Goal: Find specific fact: Find specific fact

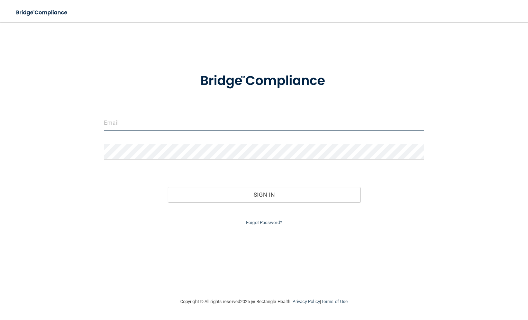
click at [223, 124] on input "email" at bounding box center [264, 123] width 320 height 16
type input "[EMAIL_ADDRESS][DOMAIN_NAME]"
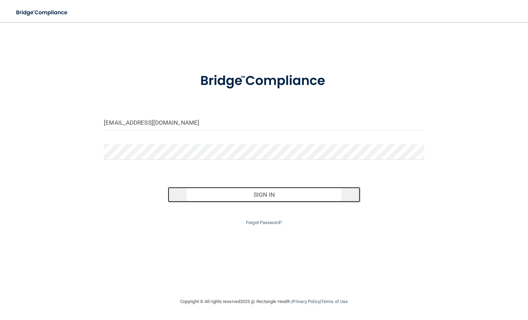
click at [296, 196] on button "Sign In" at bounding box center [264, 194] width 192 height 15
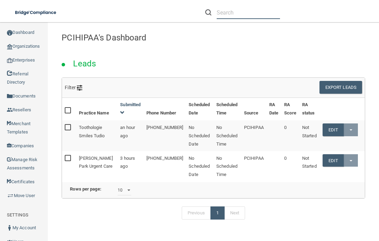
click at [234, 9] on input "text" at bounding box center [247, 12] width 63 height 13
paste input "[PERSON_NAME] and [PERSON_NAME] Family Dental"
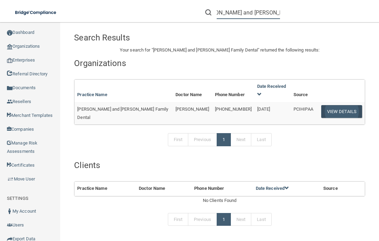
type input "[PERSON_NAME] and [PERSON_NAME] Family Dental"
click at [335, 105] on button "View Details" at bounding box center [341, 111] width 41 height 13
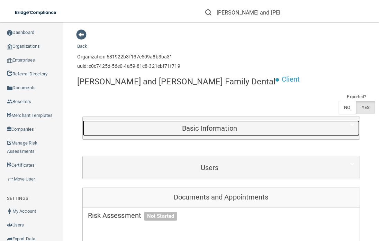
click at [232, 129] on h5 "Basic Information" at bounding box center [209, 128] width 243 height 8
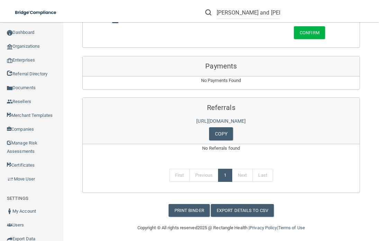
scroll to position [749, 0]
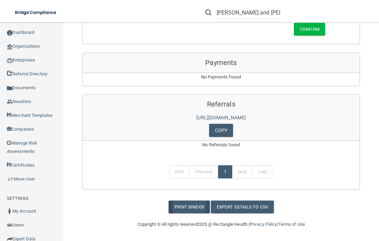
click at [189, 207] on link "Print Binder" at bounding box center [188, 207] width 41 height 13
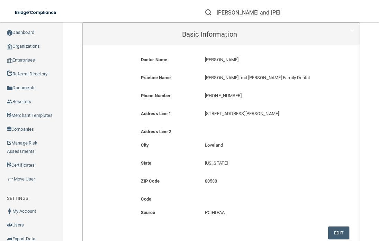
scroll to position [99, 0]
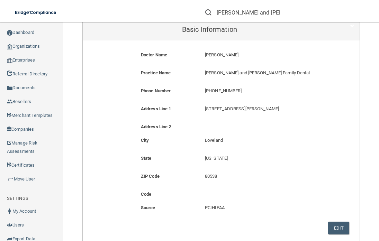
click at [219, 73] on p "[PERSON_NAME] and [PERSON_NAME] Family Dental" at bounding box center [264, 73] width 118 height 8
drag, startPoint x: 204, startPoint y: 73, endPoint x: 270, endPoint y: 72, distance: 65.7
click at [270, 72] on p "[PERSON_NAME] and [PERSON_NAME] Family Dental" at bounding box center [264, 73] width 118 height 8
copy p "[PERSON_NAME] and [PERSON_NAME] Family Dental"
click at [240, 130] on div "Address Line 2" at bounding box center [221, 127] width 267 height 8
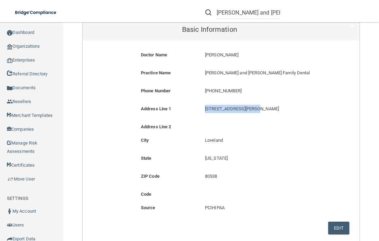
drag, startPoint x: 203, startPoint y: 108, endPoint x: 260, endPoint y: 108, distance: 57.4
click at [260, 108] on p "[STREET_ADDRESS][PERSON_NAME]" at bounding box center [264, 109] width 118 height 8
copy p "[STREET_ADDRESS][PERSON_NAME]"
click at [217, 161] on p "[US_STATE]" at bounding box center [264, 158] width 118 height 8
drag, startPoint x: 203, startPoint y: 176, endPoint x: 217, endPoint y: 176, distance: 13.8
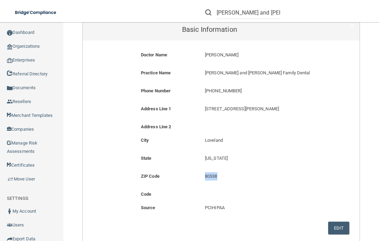
click at [217, 176] on p "80538" at bounding box center [264, 176] width 118 height 8
copy p "80538"
click at [224, 88] on p "[PHONE_NUMBER]" at bounding box center [264, 91] width 118 height 8
drag, startPoint x: 205, startPoint y: 90, endPoint x: 242, endPoint y: 92, distance: 37.1
click at [242, 92] on p "[PHONE_NUMBER]" at bounding box center [264, 91] width 118 height 8
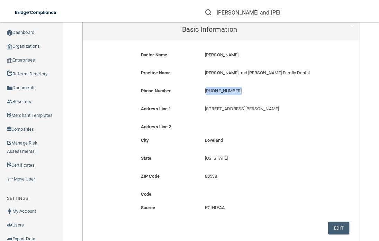
copy p "970) 667-6040"
